Goal: Task Accomplishment & Management: Manage account settings

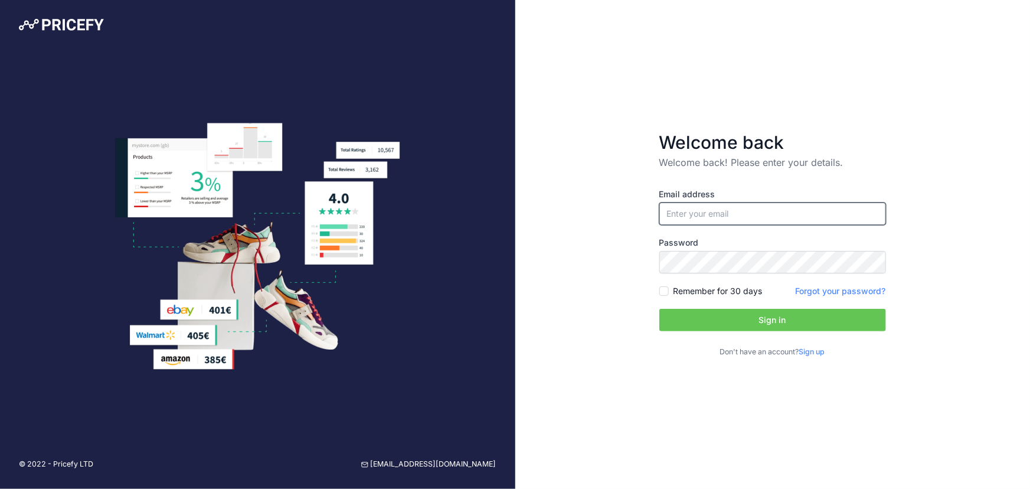
click at [766, 216] on input "email" at bounding box center [772, 213] width 227 height 22
type input "[EMAIL_ADDRESS][DOMAIN_NAME]"
click at [663, 291] on input "Remember for 30 days" at bounding box center [663, 290] width 9 height 9
click at [664, 296] on div "Remember for 30 days" at bounding box center [710, 291] width 103 height 12
click at [664, 289] on input "Remember for 30 days" at bounding box center [663, 290] width 9 height 9
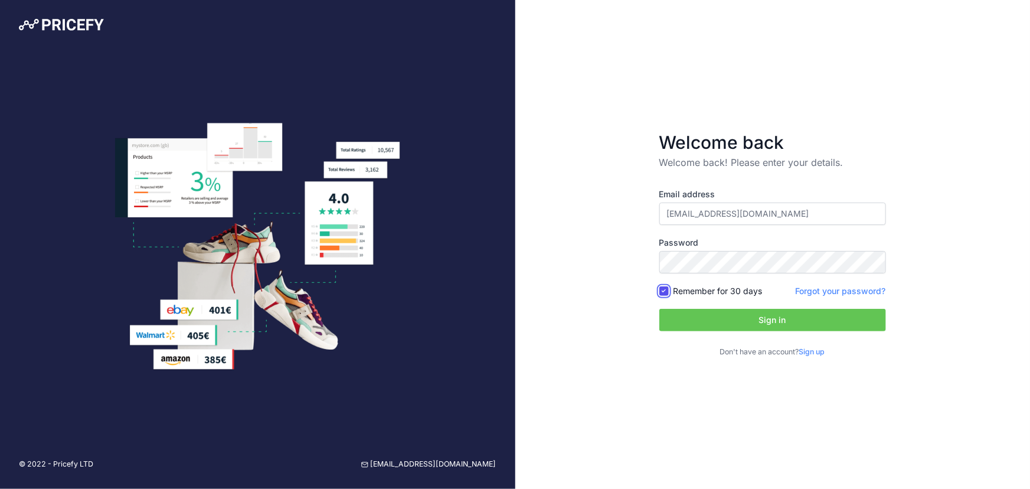
checkbox input "false"
click at [675, 311] on button "Sign in" at bounding box center [772, 320] width 227 height 22
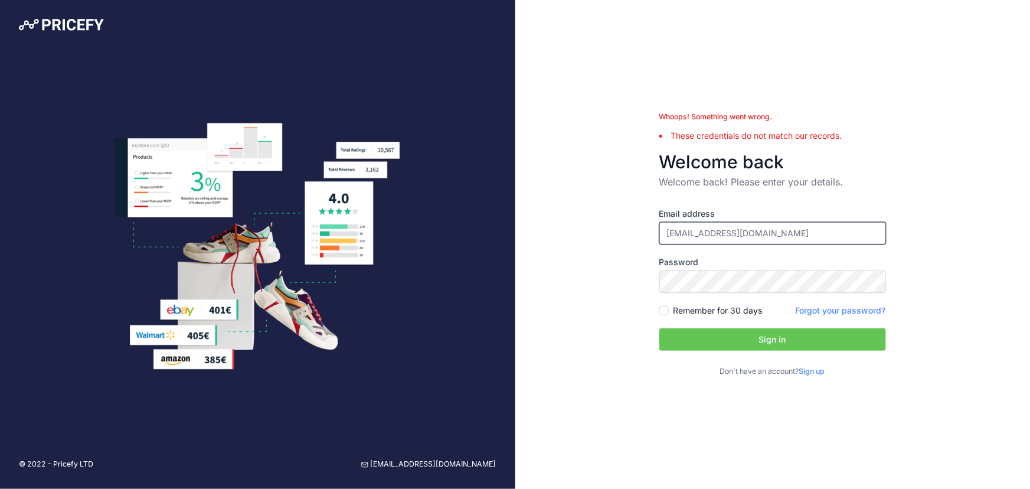
click at [718, 238] on input "[EMAIL_ADDRESS][DOMAIN_NAME]" at bounding box center [772, 233] width 227 height 22
click at [718, 237] on input "[EMAIL_ADDRESS][DOMAIN_NAME]" at bounding box center [772, 233] width 227 height 22
click at [726, 335] on button "Sign in" at bounding box center [772, 339] width 227 height 22
click at [751, 220] on div "Email address jsiscar+francia@efectoled.com" at bounding box center [772, 226] width 227 height 37
drag, startPoint x: 801, startPoint y: 234, endPoint x: 542, endPoint y: 222, distance: 259.3
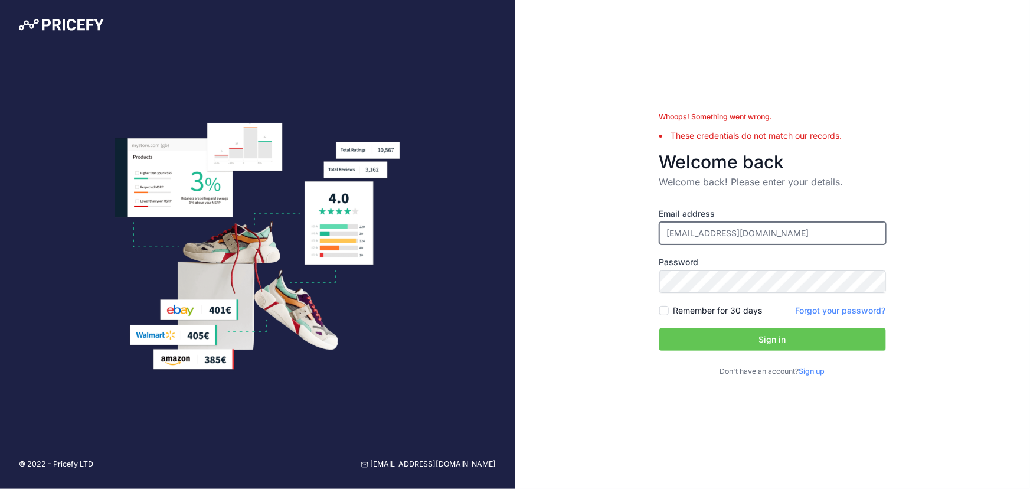
click at [545, 225] on div "Whoops! Something went wrong. These credentials do not match our records. Welco…" at bounding box center [772, 244] width 515 height 489
click at [680, 340] on button "Sign in" at bounding box center [772, 339] width 227 height 22
